Goal: Information Seeking & Learning: Learn about a topic

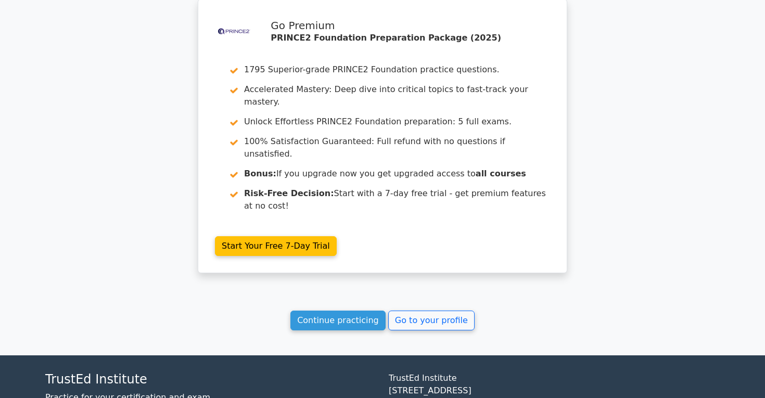
scroll to position [1027, 0]
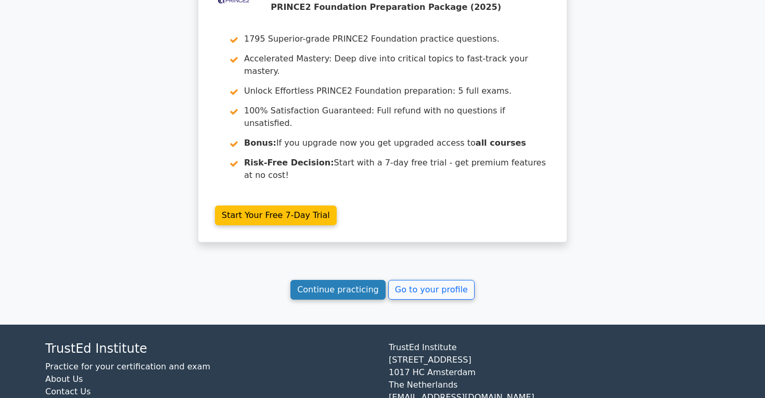
click at [343, 280] on link "Continue practicing" at bounding box center [337, 290] width 95 height 20
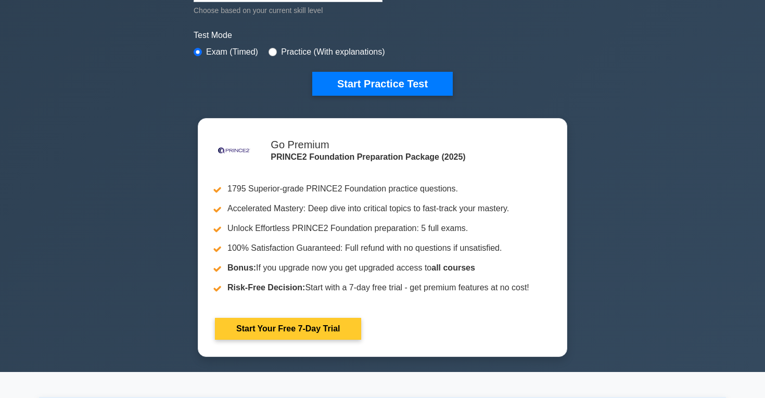
scroll to position [89, 0]
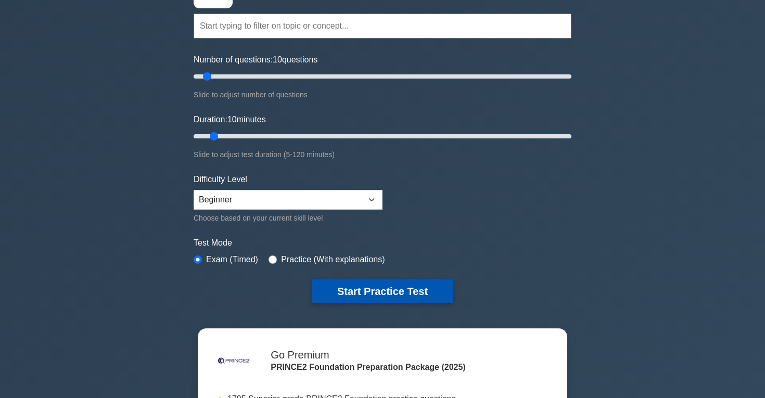
click at [362, 283] on button "Start Practice Test" at bounding box center [382, 291] width 140 height 24
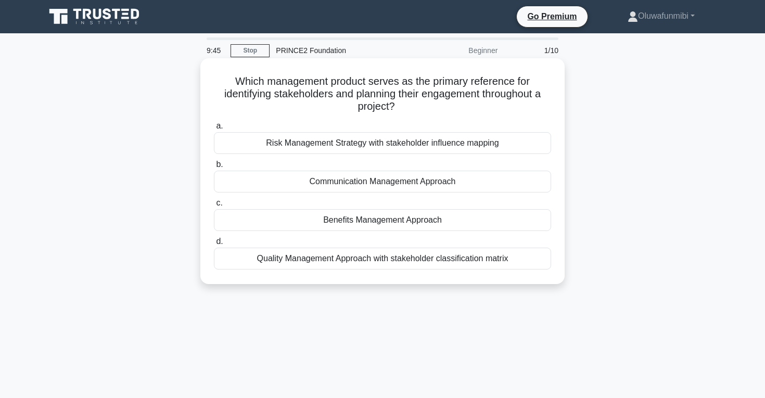
click at [386, 185] on div "Communication Management Approach" at bounding box center [382, 182] width 337 height 22
click at [214, 168] on input "b. Communication Management Approach" at bounding box center [214, 164] width 0 height 7
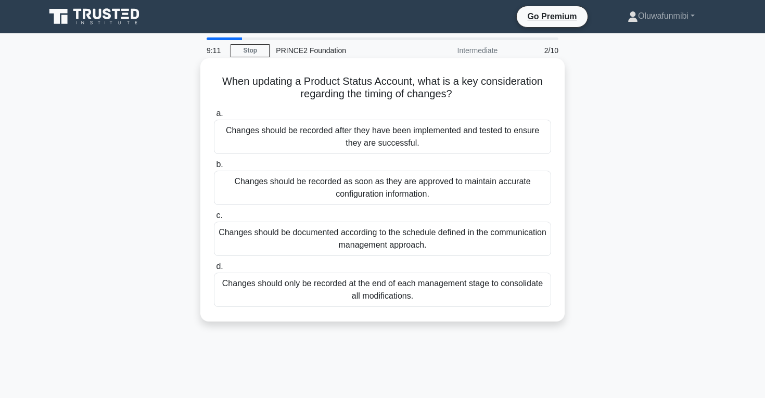
click at [317, 182] on div "Changes should be recorded as soon as they are approved to maintain accurate co…" at bounding box center [382, 188] width 337 height 34
click at [214, 168] on input "b. Changes should be recorded as soon as they are approved to maintain accurate…" at bounding box center [214, 164] width 0 height 7
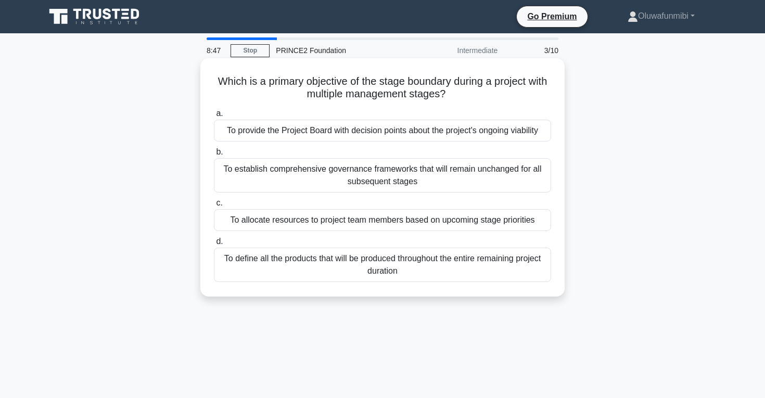
click at [339, 130] on div "To provide the Project Board with decision points about the project's ongoing v…" at bounding box center [382, 131] width 337 height 22
click at [214, 117] on input "a. To provide the Project Board with decision points about the project's ongoin…" at bounding box center [214, 113] width 0 height 7
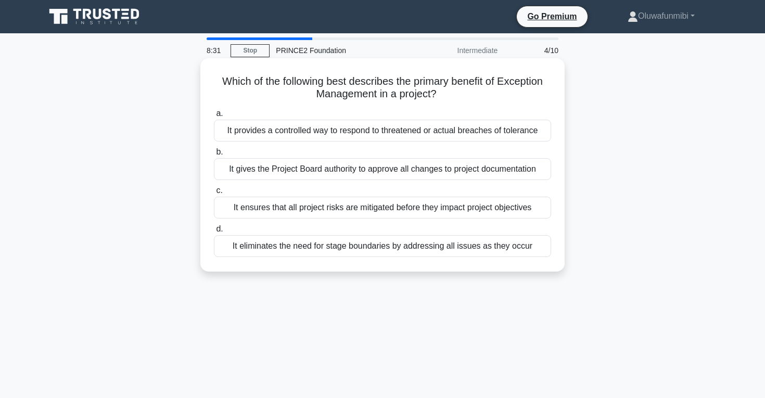
click at [343, 132] on div "It provides a controlled way to respond to threatened or actual breaches of tol…" at bounding box center [382, 131] width 337 height 22
click at [214, 117] on input "a. It provides a controlled way to respond to threatened or actual breaches of …" at bounding box center [214, 113] width 0 height 7
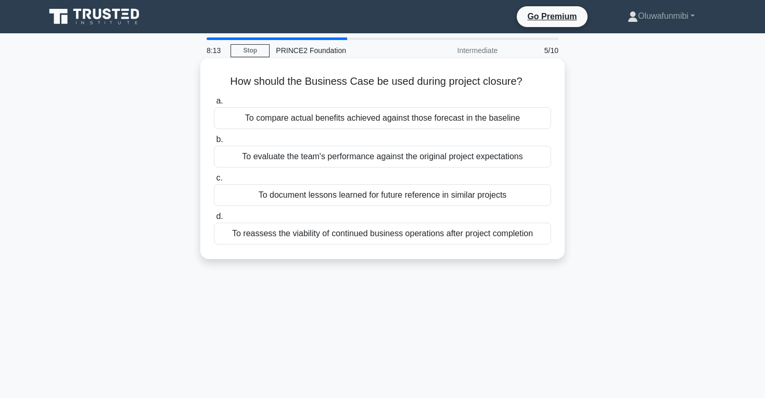
click at [347, 121] on div "To compare actual benefits achieved against those forecast in the baseline" at bounding box center [382, 118] width 337 height 22
click at [214, 105] on input "a. To compare actual benefits achieved against those forecast in the baseline" at bounding box center [214, 101] width 0 height 7
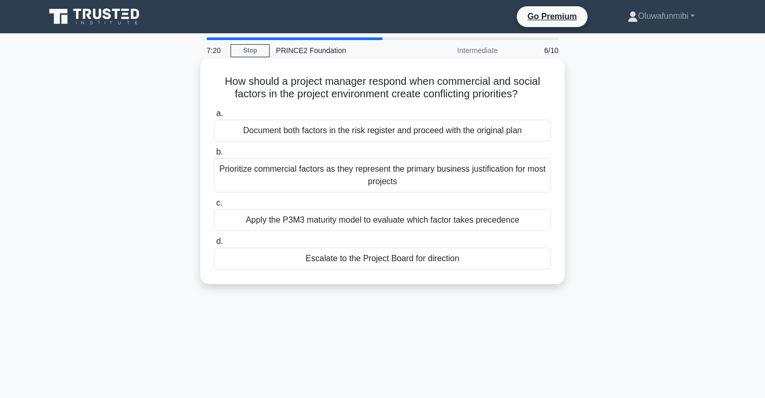
click at [329, 262] on div "Escalate to the Project Board for direction" at bounding box center [382, 259] width 337 height 22
click at [214, 245] on input "d. Escalate to the Project Board for direction" at bounding box center [214, 241] width 0 height 7
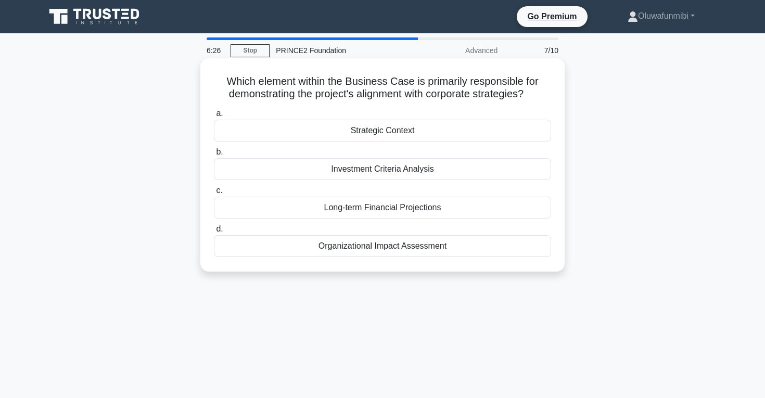
click at [344, 247] on div "Organizational Impact Assessment" at bounding box center [382, 246] width 337 height 22
click at [214, 233] on input "d. Organizational Impact Assessment" at bounding box center [214, 229] width 0 height 7
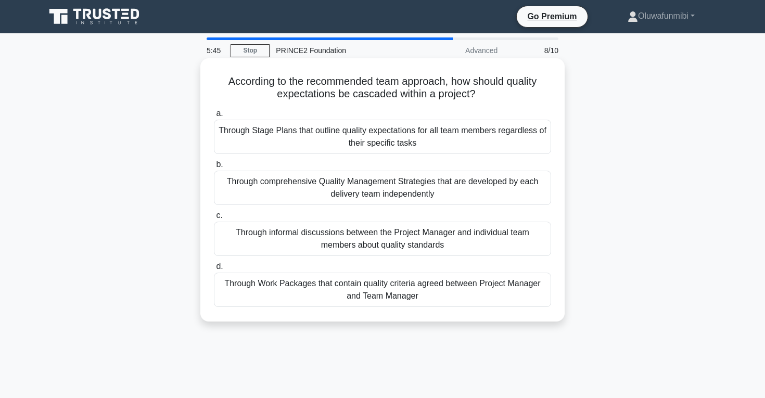
click at [370, 292] on div "Through Work Packages that contain quality criteria agreed between Project Mana…" at bounding box center [382, 290] width 337 height 34
click at [214, 270] on input "d. Through Work Packages that contain quality criteria agreed between Project M…" at bounding box center [214, 266] width 0 height 7
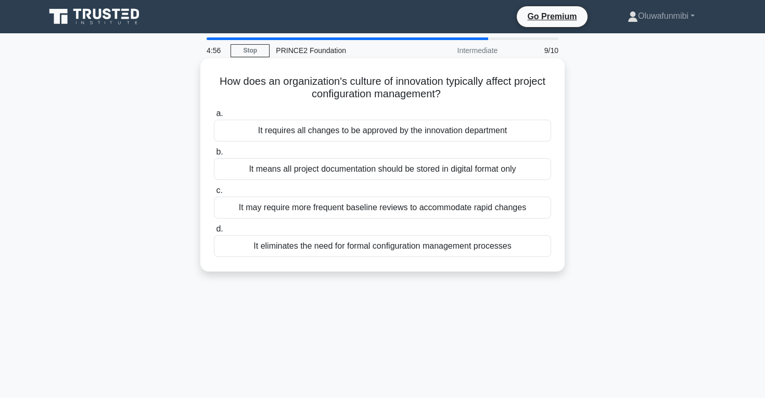
click at [377, 205] on div "It may require more frequent baseline reviews to accommodate rapid changes" at bounding box center [382, 208] width 337 height 22
click at [214, 194] on input "c. It may require more frequent baseline reviews to accommodate rapid changes" at bounding box center [214, 190] width 0 height 7
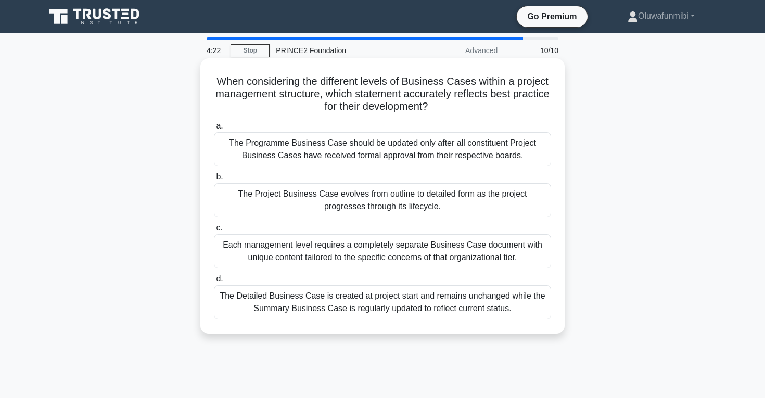
click at [377, 199] on div "The Project Business Case evolves from outline to detailed form as the project …" at bounding box center [382, 200] width 337 height 34
click at [214, 180] on input "b. The Project Business Case evolves from outline to detailed form as the proje…" at bounding box center [214, 177] width 0 height 7
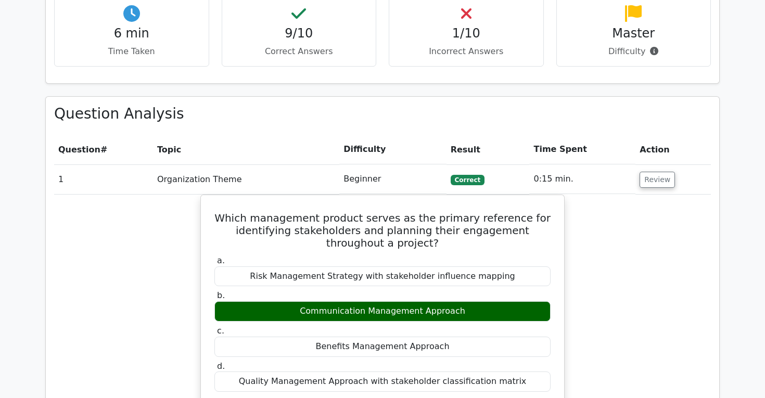
scroll to position [783, 0]
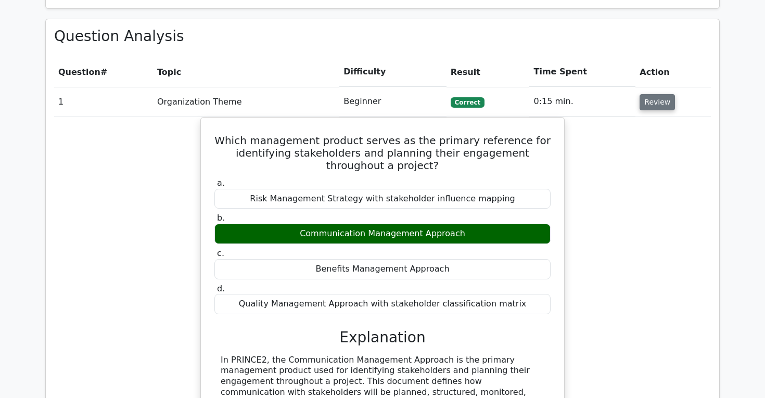
click at [642, 94] on button "Review" at bounding box center [656, 102] width 35 height 16
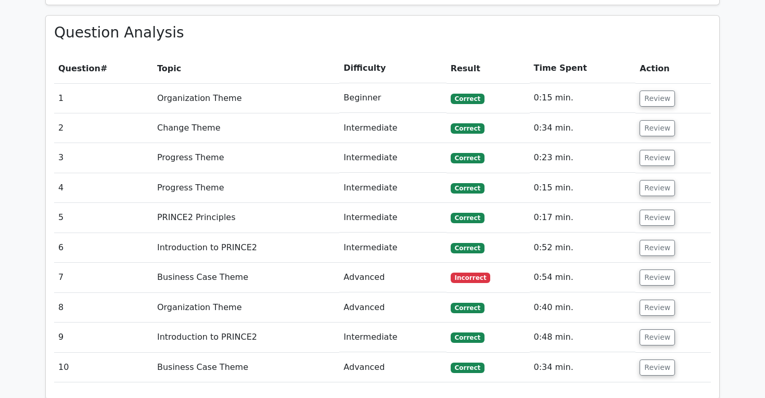
scroll to position [789, 0]
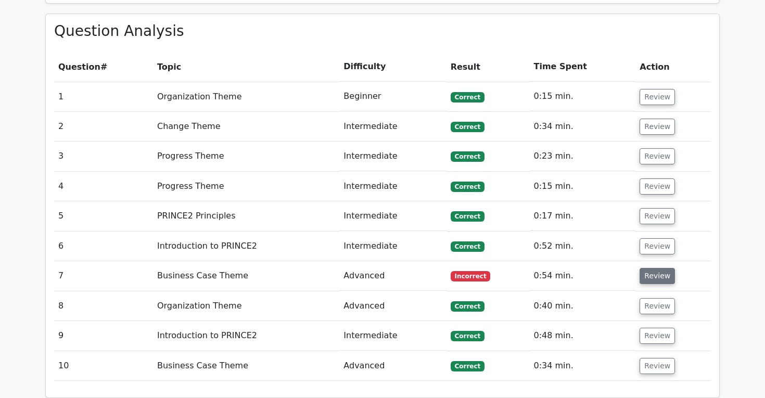
click at [664, 268] on button "Review" at bounding box center [656, 276] width 35 height 16
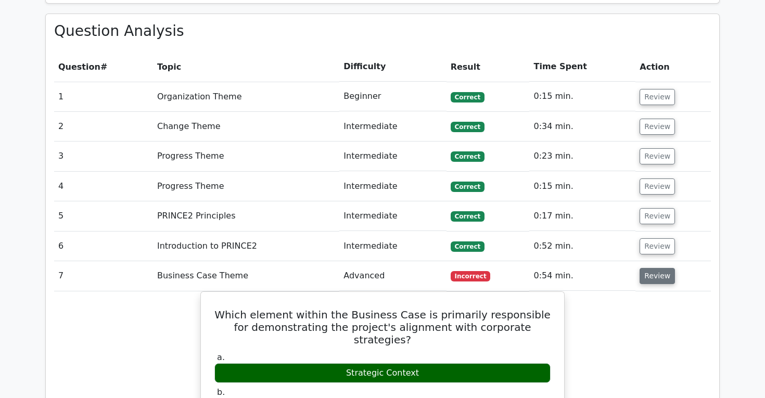
click at [655, 268] on button "Review" at bounding box center [656, 276] width 35 height 16
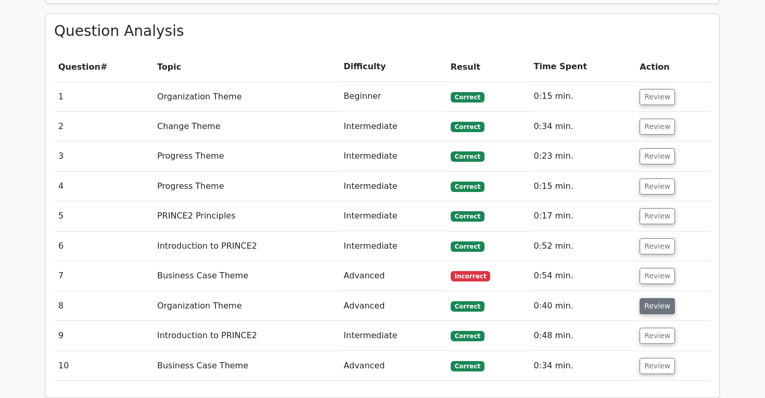
click at [654, 298] on button "Review" at bounding box center [656, 306] width 35 height 16
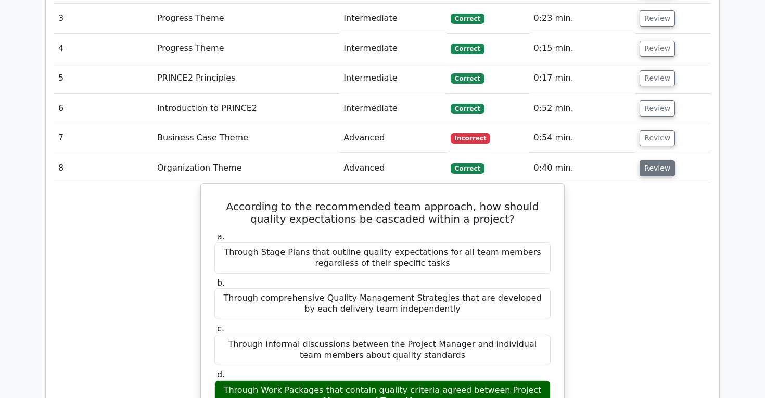
scroll to position [932, 0]
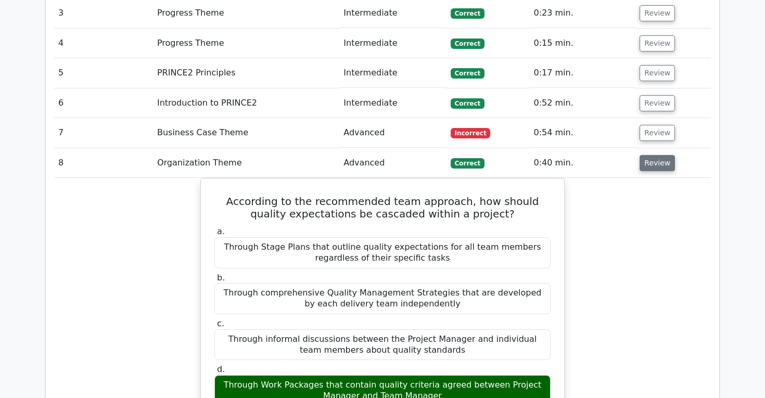
click at [661, 155] on button "Review" at bounding box center [656, 163] width 35 height 16
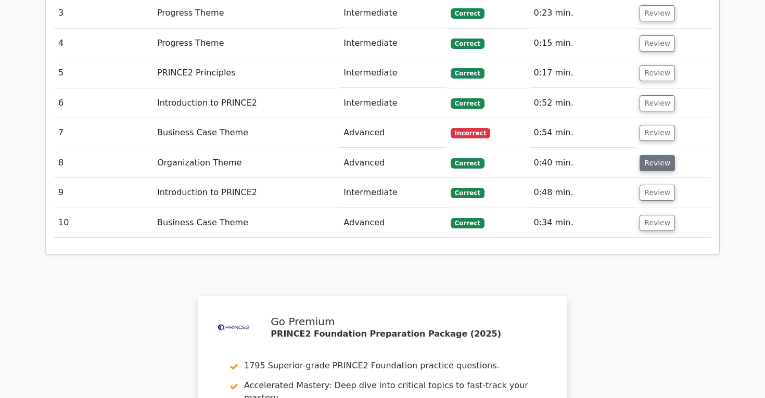
click at [657, 155] on button "Review" at bounding box center [656, 163] width 35 height 16
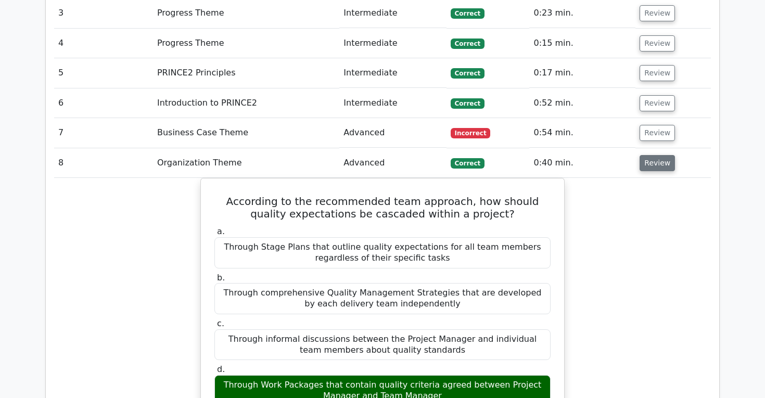
click at [657, 155] on button "Review" at bounding box center [656, 163] width 35 height 16
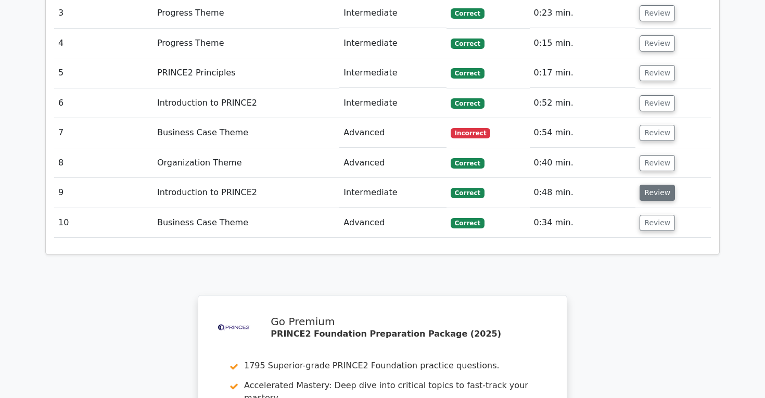
click at [652, 185] on button "Review" at bounding box center [656, 193] width 35 height 16
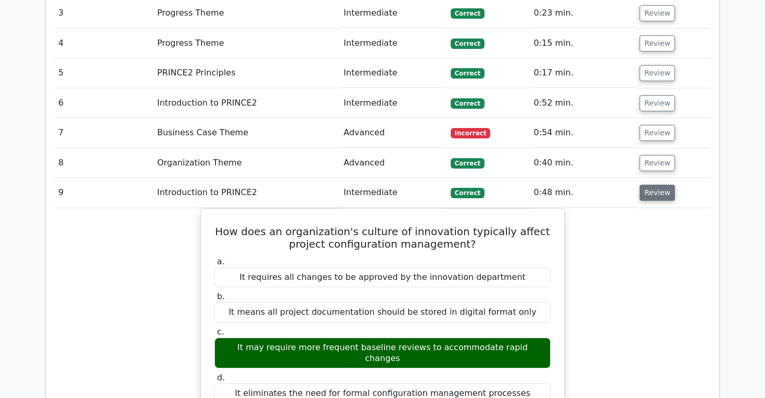
click at [652, 185] on button "Review" at bounding box center [656, 193] width 35 height 16
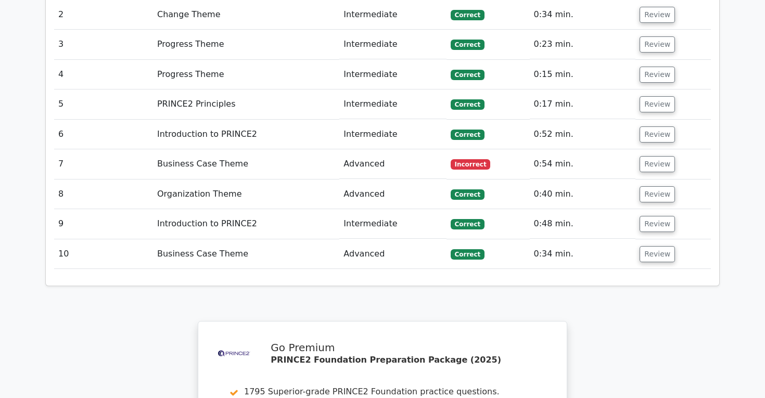
scroll to position [902, 0]
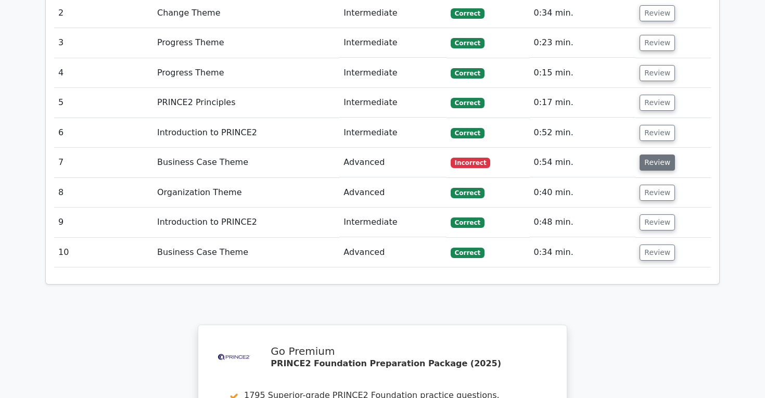
click at [643, 154] on button "Review" at bounding box center [656, 162] width 35 height 16
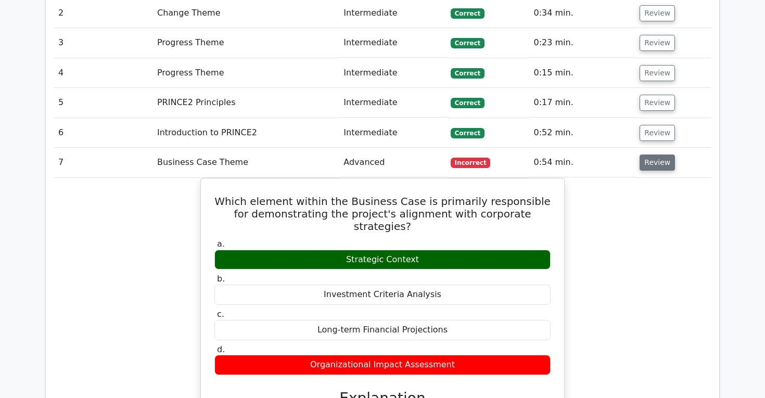
click at [645, 154] on button "Review" at bounding box center [656, 162] width 35 height 16
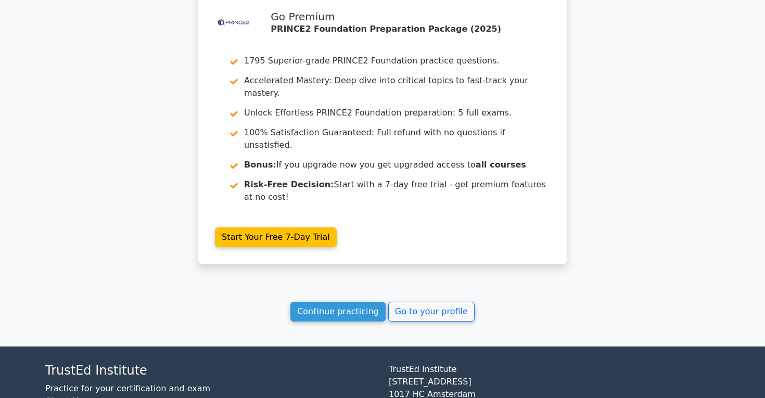
scroll to position [1258, 0]
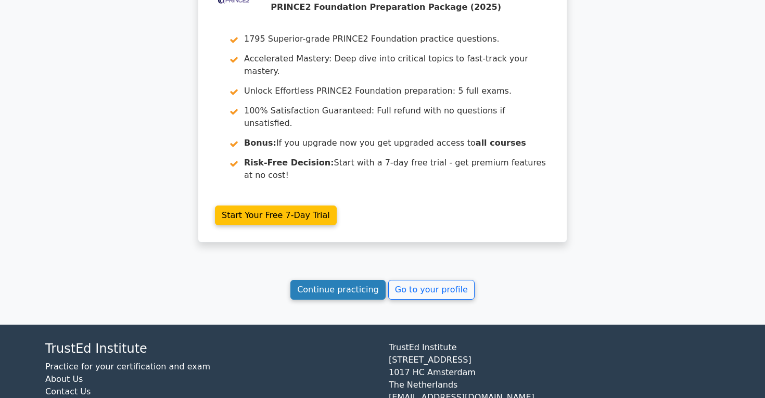
click at [332, 280] on link "Continue practicing" at bounding box center [337, 290] width 95 height 20
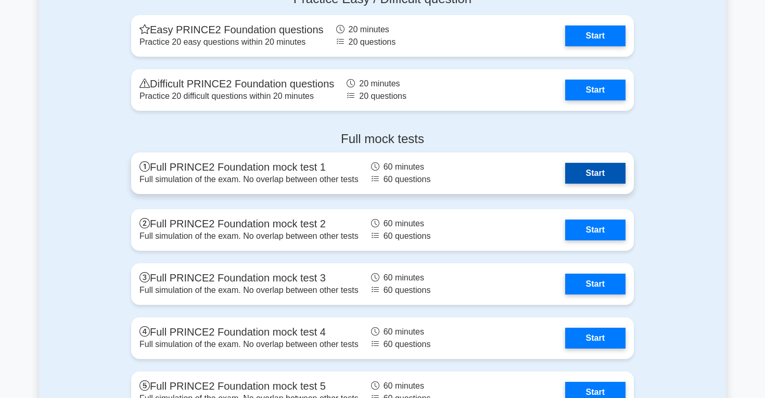
scroll to position [1764, 0]
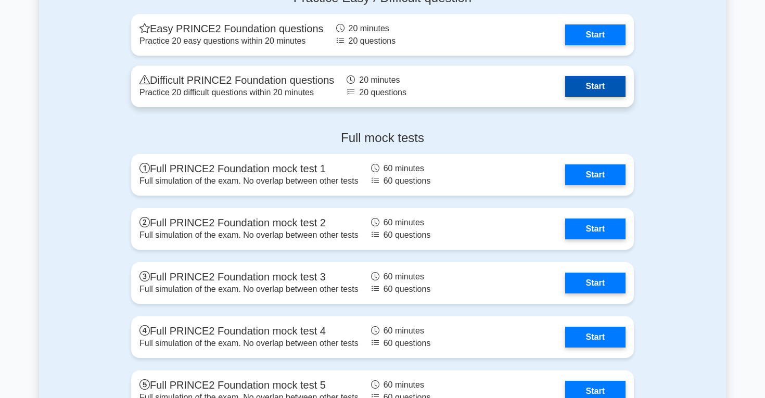
click at [577, 88] on link "Start" at bounding box center [595, 86] width 60 height 21
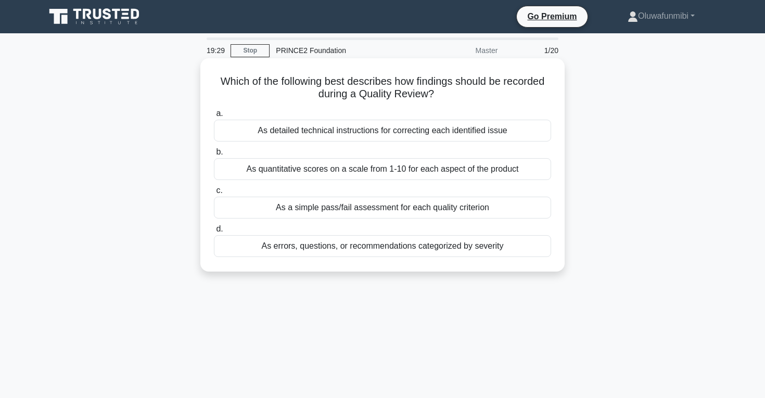
click at [302, 212] on div "As a simple pass/fail assessment for each quality criterion" at bounding box center [382, 208] width 337 height 22
click at [214, 194] on input "c. As a simple pass/fail assessment for each quality criterion" at bounding box center [214, 190] width 0 height 7
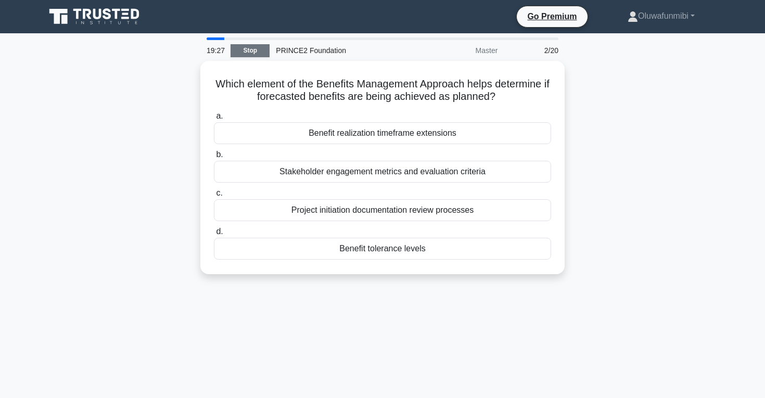
click at [253, 47] on link "Stop" at bounding box center [249, 50] width 39 height 13
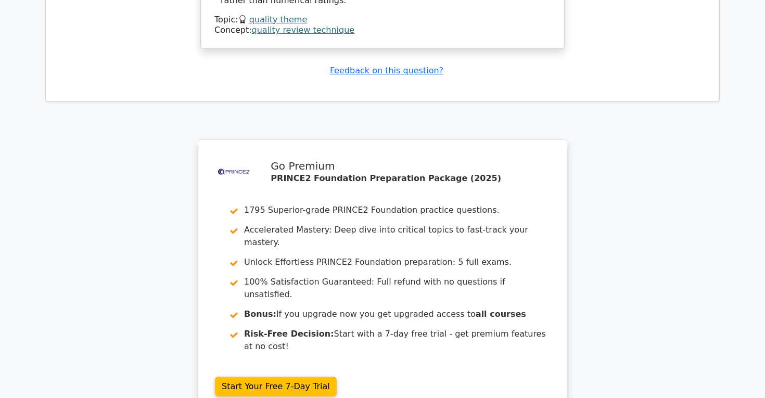
scroll to position [1382, 0]
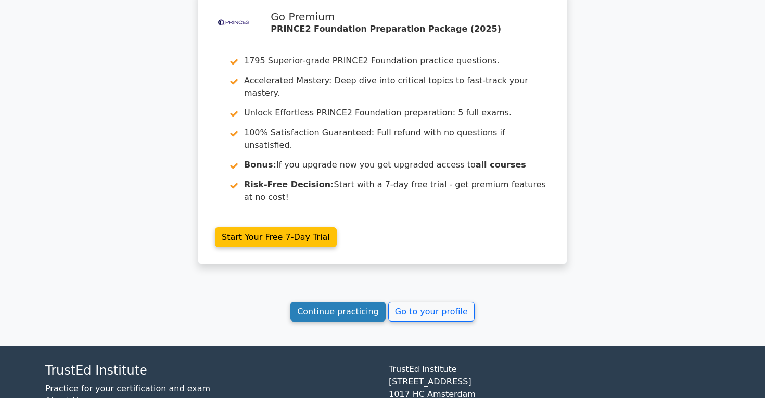
click at [318, 302] on link "Continue practicing" at bounding box center [337, 312] width 95 height 20
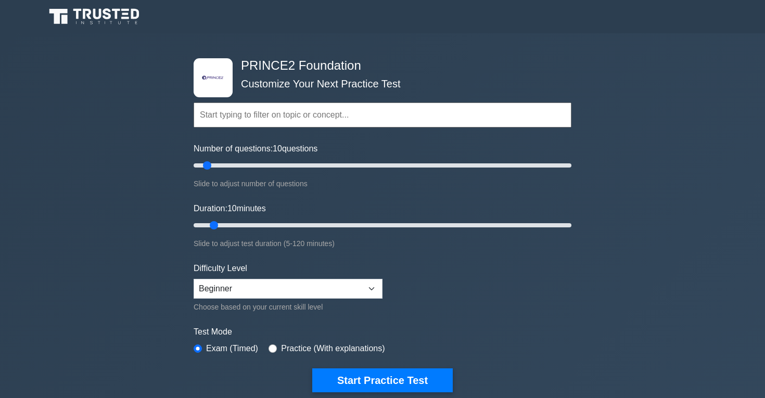
click at [318, 235] on div "Duration: 10 minutes Slide to adjust test duration (5-120 minutes)" at bounding box center [383, 225] width 378 height 47
type input "30"
click at [286, 225] on input "Duration: 10 minutes" at bounding box center [383, 225] width 378 height 12
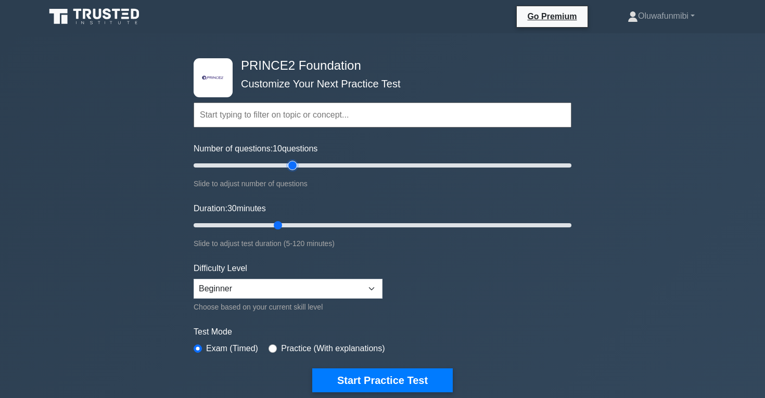
click at [294, 164] on input "Number of questions: 10 questions" at bounding box center [383, 165] width 378 height 12
click at [287, 166] on input "Number of questions: 55 questions" at bounding box center [383, 165] width 378 height 12
click at [278, 166] on input "Number of questions: 50 questions" at bounding box center [383, 165] width 378 height 12
click at [270, 165] on input "Number of questions: 50 questions" at bounding box center [383, 165] width 378 height 12
click at [265, 165] on input "Number of questions: 45 questions" at bounding box center [383, 165] width 378 height 12
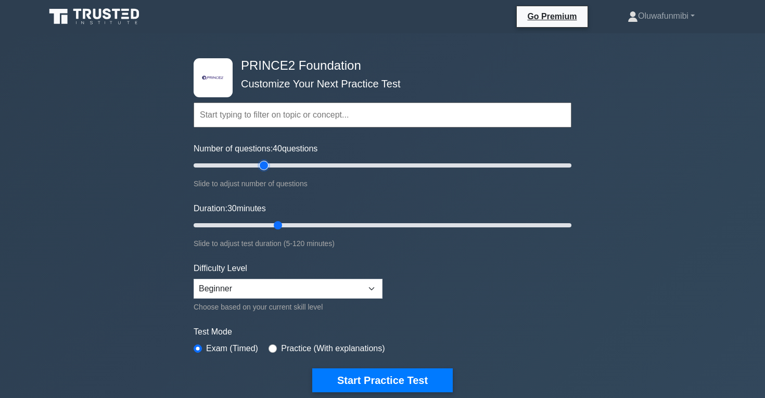
click at [257, 164] on input "Number of questions: 40 questions" at bounding box center [383, 165] width 378 height 12
type input "30"
click at [249, 163] on input "Number of questions: 35 questions" at bounding box center [383, 165] width 378 height 12
click at [306, 288] on select "Beginner Intermediate Expert" at bounding box center [288, 289] width 189 height 20
select select "intermediate"
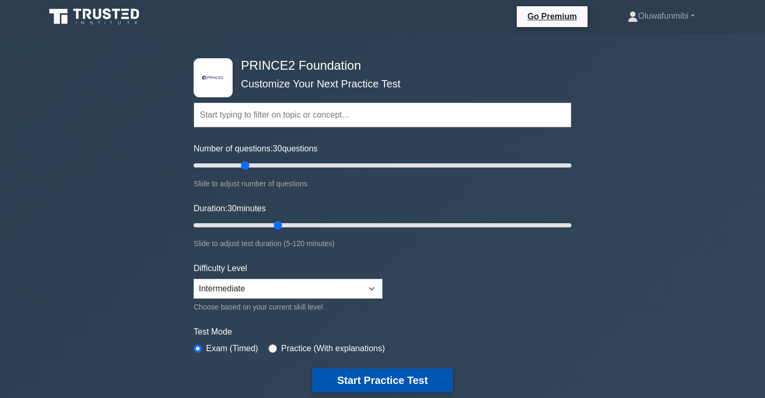
click at [343, 378] on button "Start Practice Test" at bounding box center [382, 380] width 140 height 24
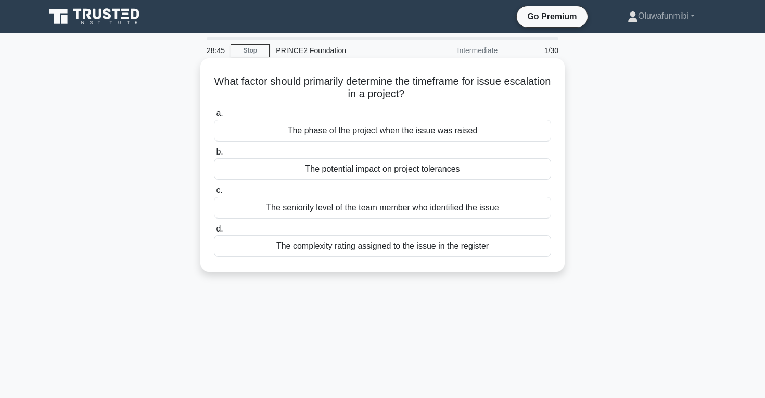
click at [337, 170] on div "The potential impact on project tolerances" at bounding box center [382, 169] width 337 height 22
click at [214, 156] on input "b. The potential impact on project tolerances" at bounding box center [214, 152] width 0 height 7
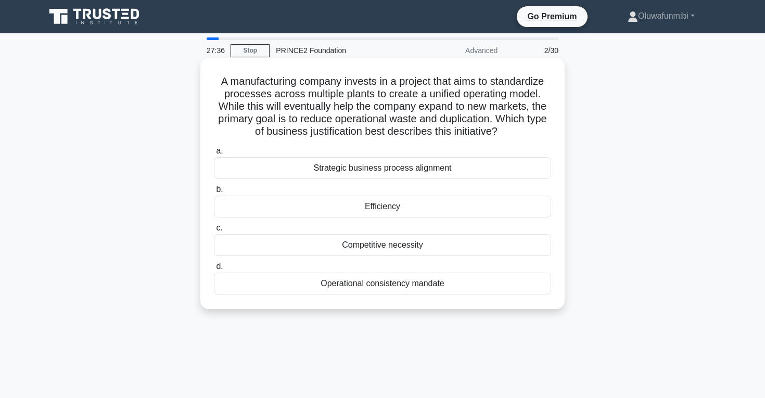
click at [352, 171] on div "Strategic business process alignment" at bounding box center [382, 168] width 337 height 22
click at [214, 154] on input "a. Strategic business process alignment" at bounding box center [214, 151] width 0 height 7
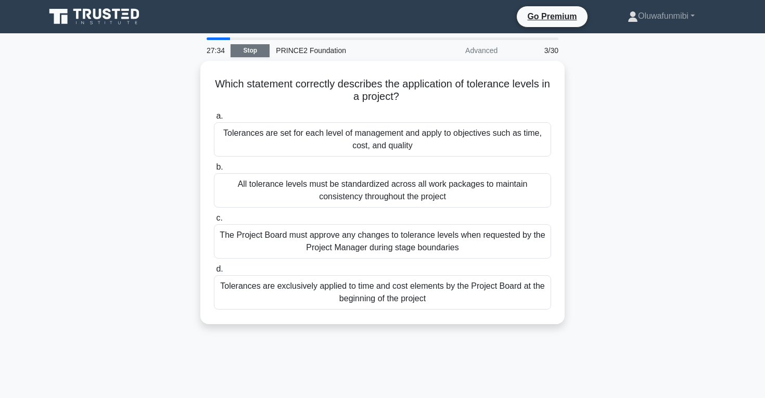
click at [257, 47] on link "Stop" at bounding box center [249, 50] width 39 height 13
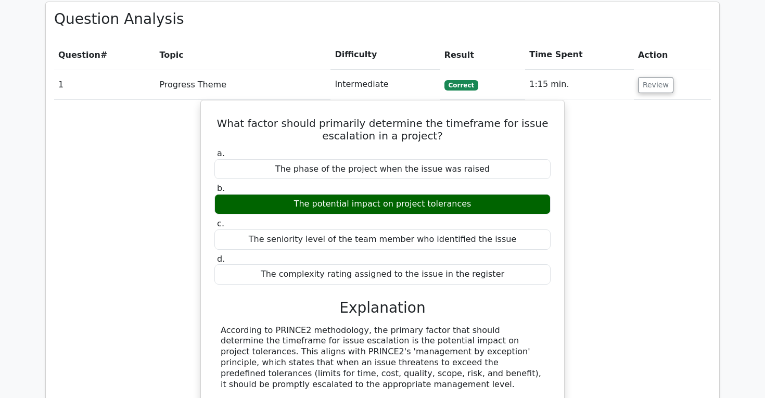
scroll to position [779, 0]
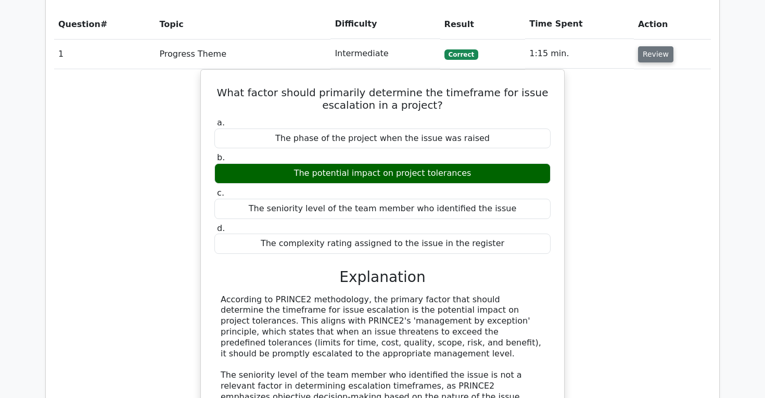
click at [639, 46] on button "Review" at bounding box center [655, 54] width 35 height 16
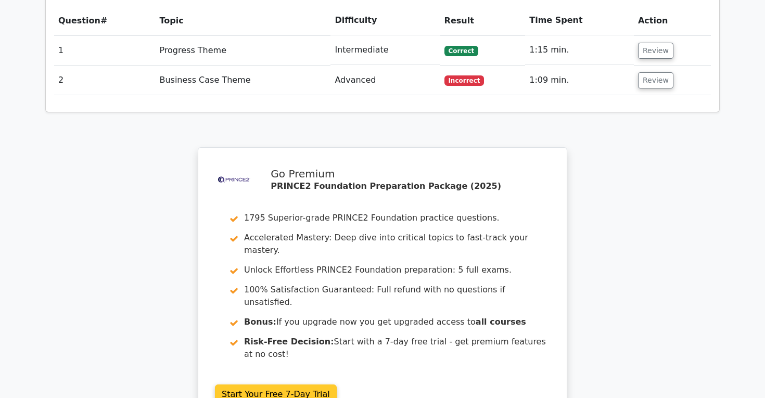
scroll to position [770, 0]
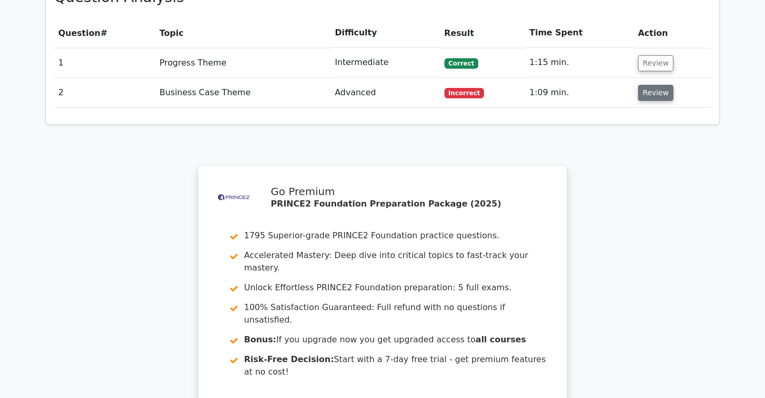
click at [665, 85] on button "Review" at bounding box center [655, 93] width 35 height 16
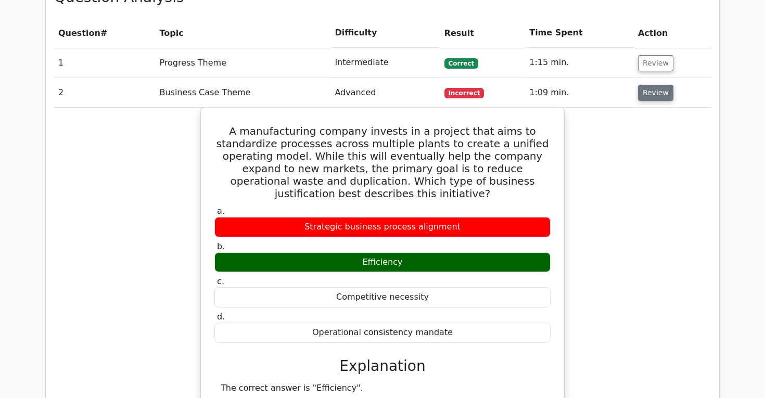
click at [665, 85] on button "Review" at bounding box center [655, 93] width 35 height 16
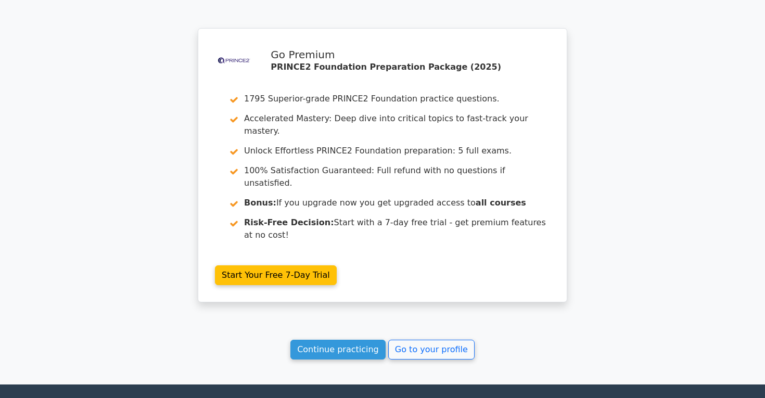
scroll to position [910, 0]
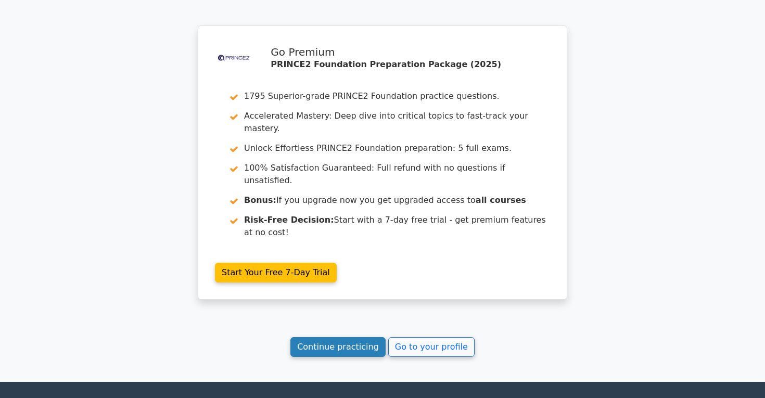
click at [347, 337] on link "Continue practicing" at bounding box center [337, 347] width 95 height 20
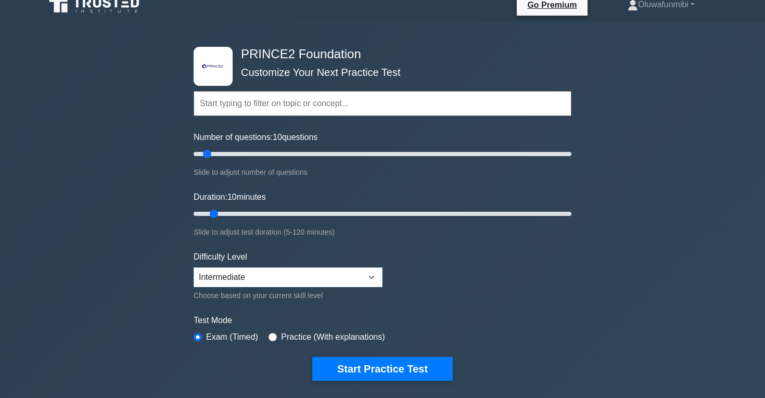
scroll to position [12, 0]
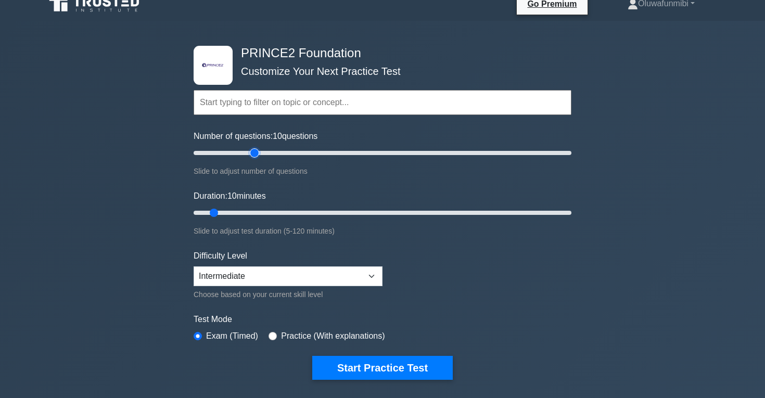
click at [254, 153] on input "Number of questions: 10 questions" at bounding box center [383, 153] width 378 height 12
type input "30"
click at [246, 153] on input "Number of questions: 35 questions" at bounding box center [383, 153] width 378 height 12
click at [247, 212] on input "Duration: 10 minutes" at bounding box center [383, 213] width 378 height 12
click at [256, 211] on input "Duration: 20 minutes" at bounding box center [383, 213] width 378 height 12
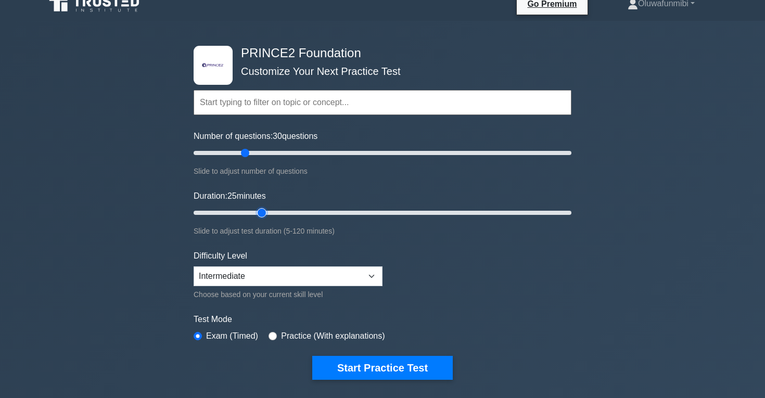
click at [268, 213] on input "Duration: 25 minutes" at bounding box center [383, 213] width 378 height 12
type input "30"
click at [273, 212] on input "Duration: 25 minutes" at bounding box center [383, 213] width 378 height 12
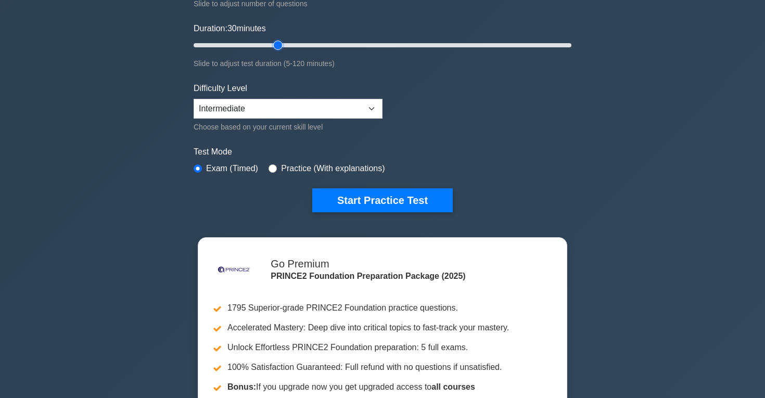
scroll to position [140, 0]
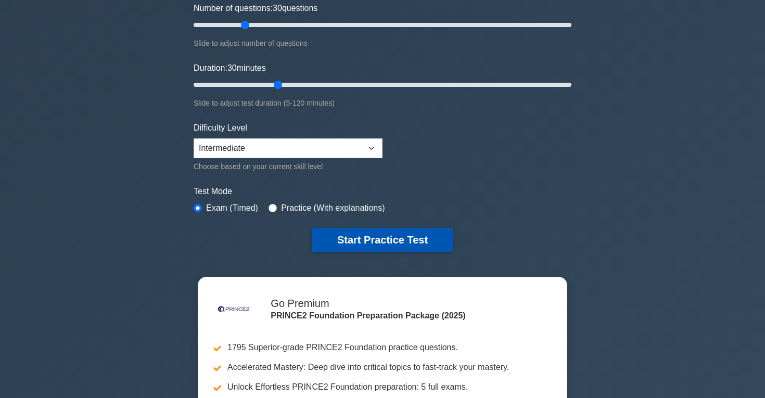
click at [348, 243] on button "Start Practice Test" at bounding box center [382, 240] width 140 height 24
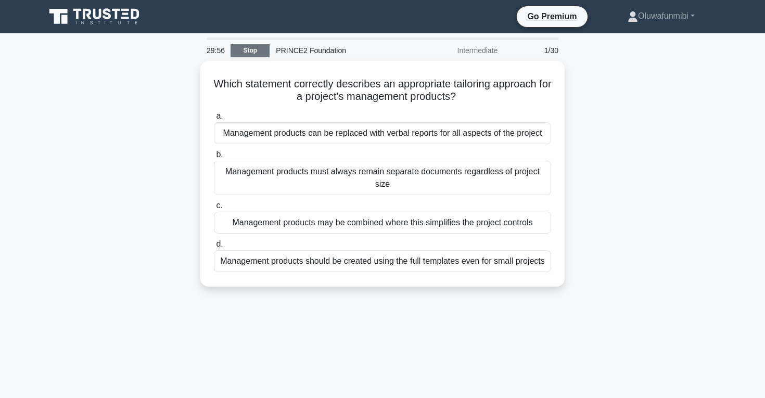
click at [238, 49] on link "Stop" at bounding box center [249, 50] width 39 height 13
